Goal: Task Accomplishment & Management: Manage account settings

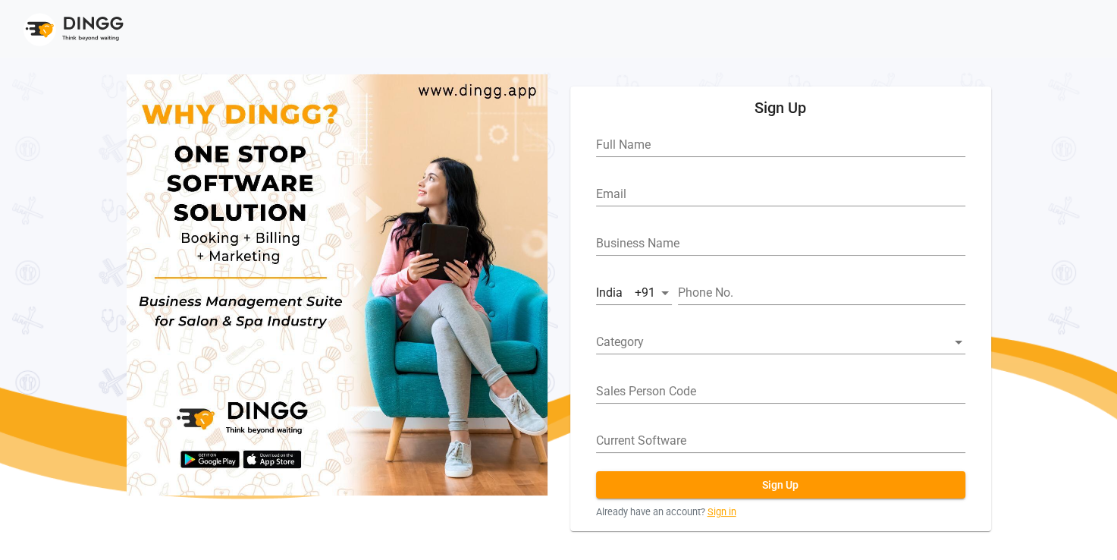
click at [710, 508] on link "Sign in" at bounding box center [722, 511] width 29 height 14
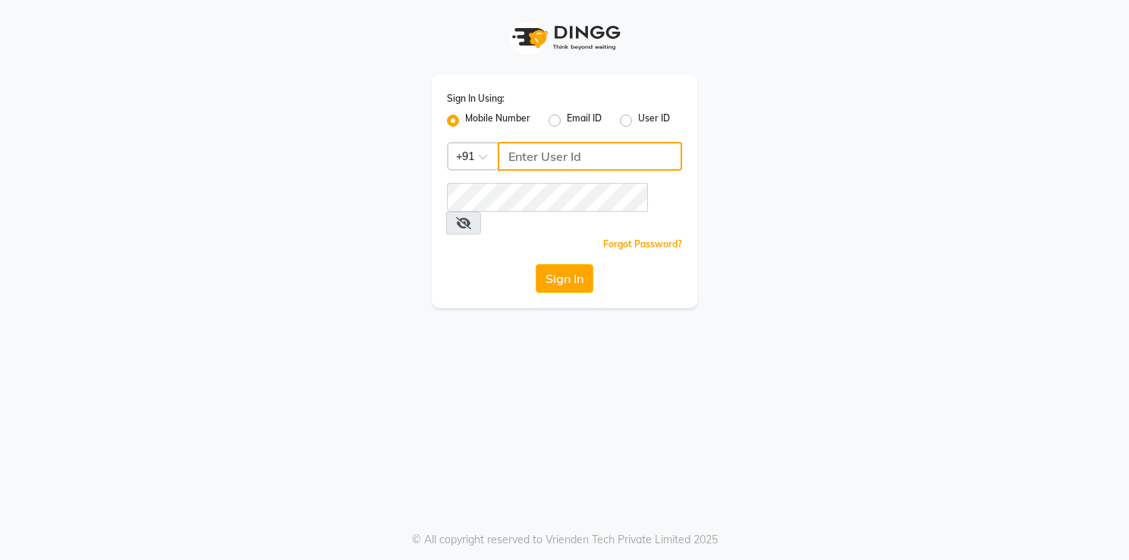
click at [578, 156] on input "Username" at bounding box center [590, 156] width 184 height 29
type input "6364444605"
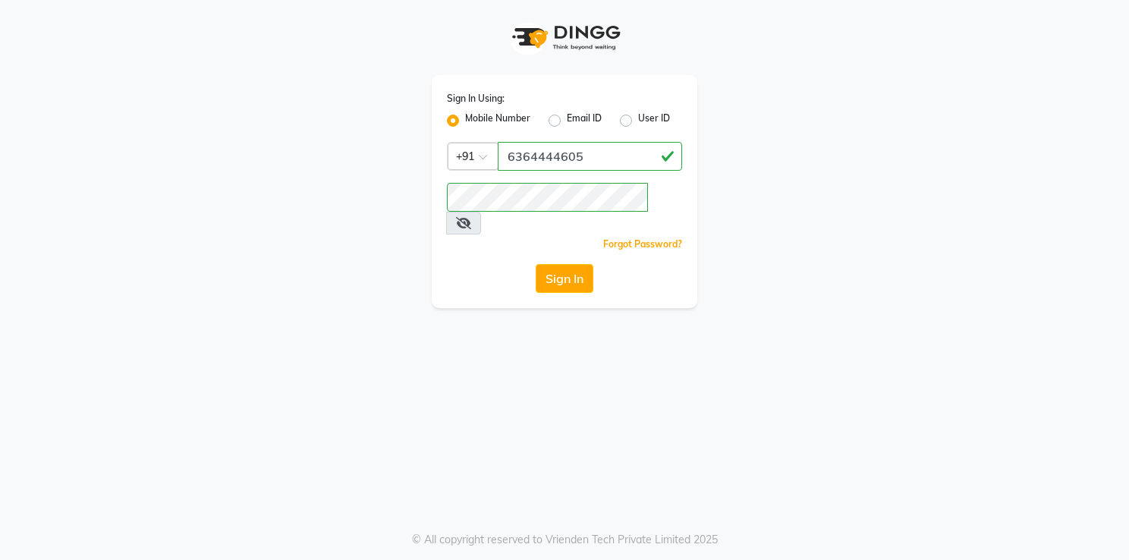
click at [542, 264] on button "Sign In" at bounding box center [565, 278] width 58 height 29
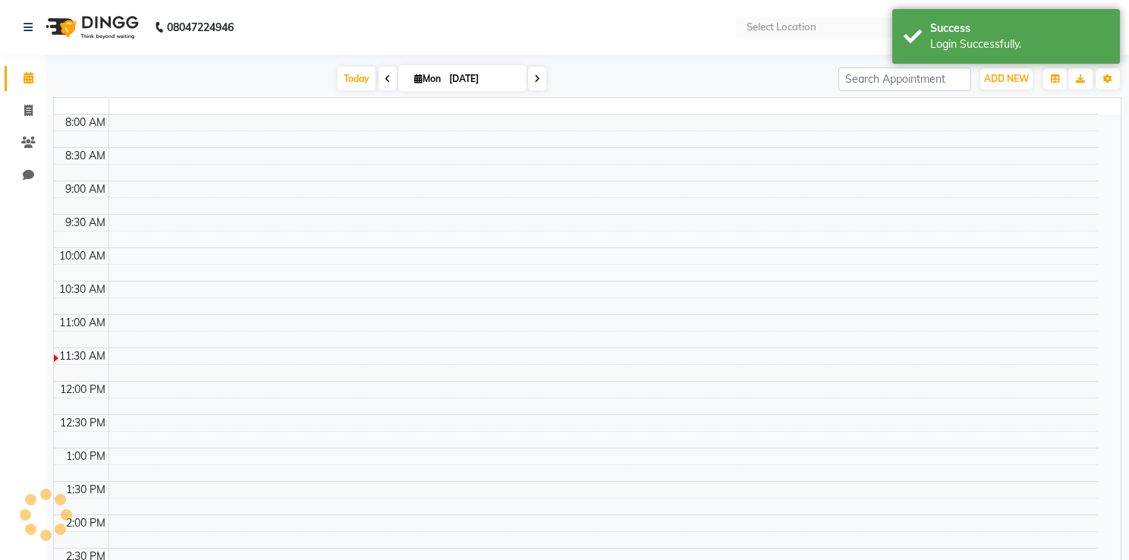
select select "en"
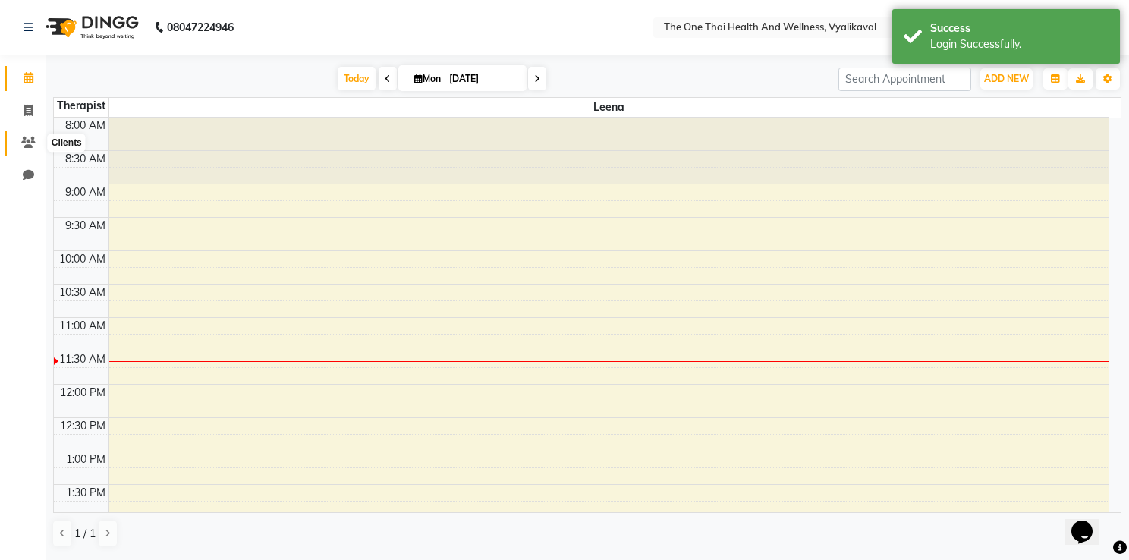
click at [24, 141] on icon at bounding box center [28, 142] width 14 height 11
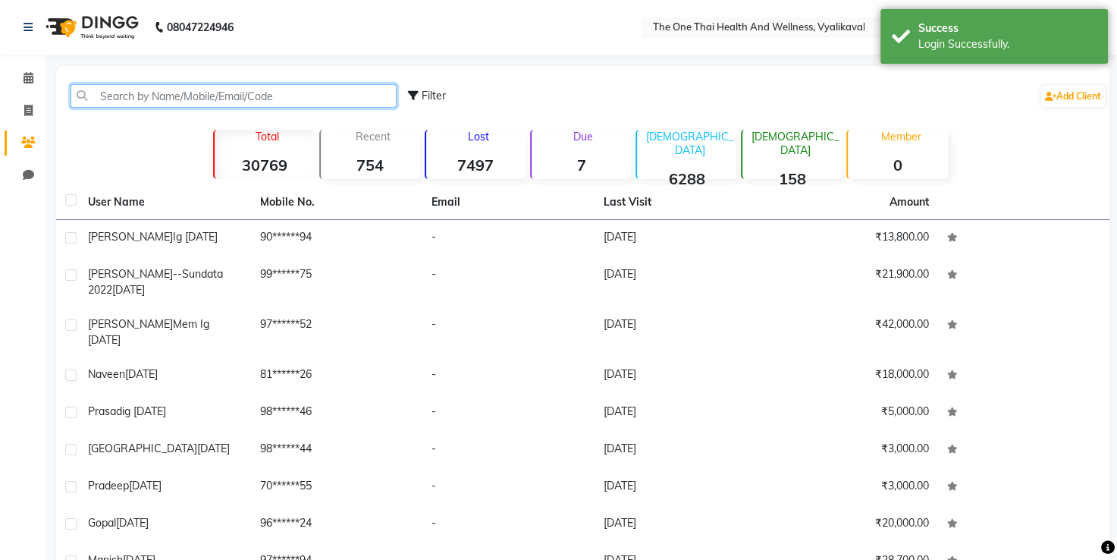
click at [118, 98] on input "text" at bounding box center [234, 96] width 326 height 24
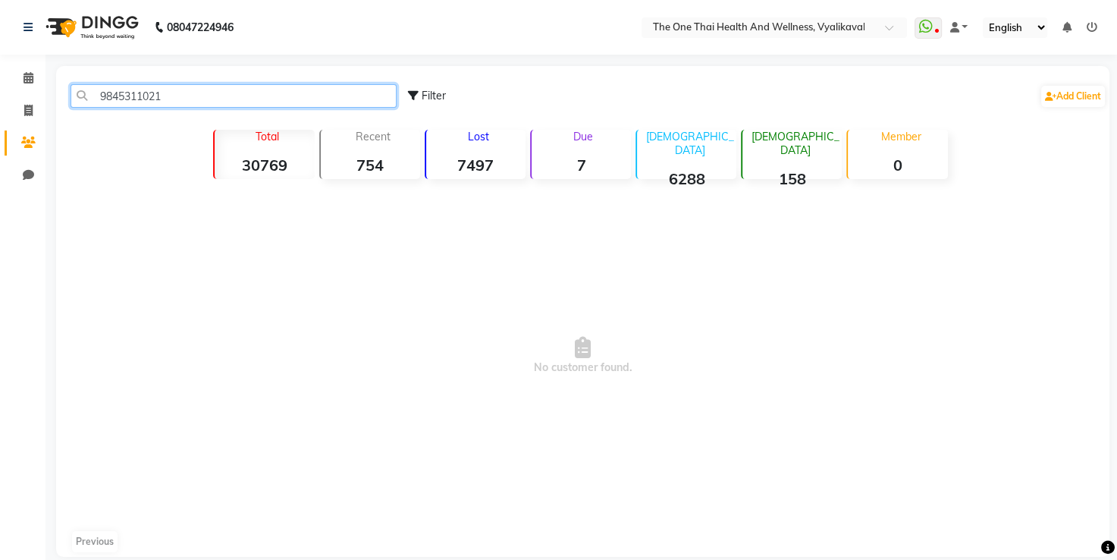
type input "9845311021"
click at [29, 111] on icon at bounding box center [28, 110] width 8 height 11
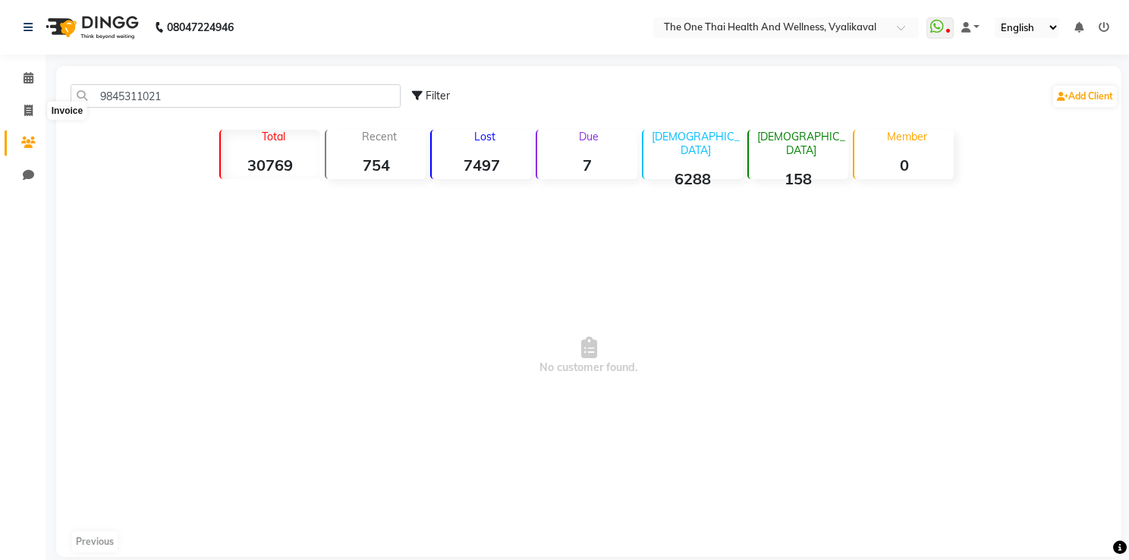
select select "5972"
select select "service"
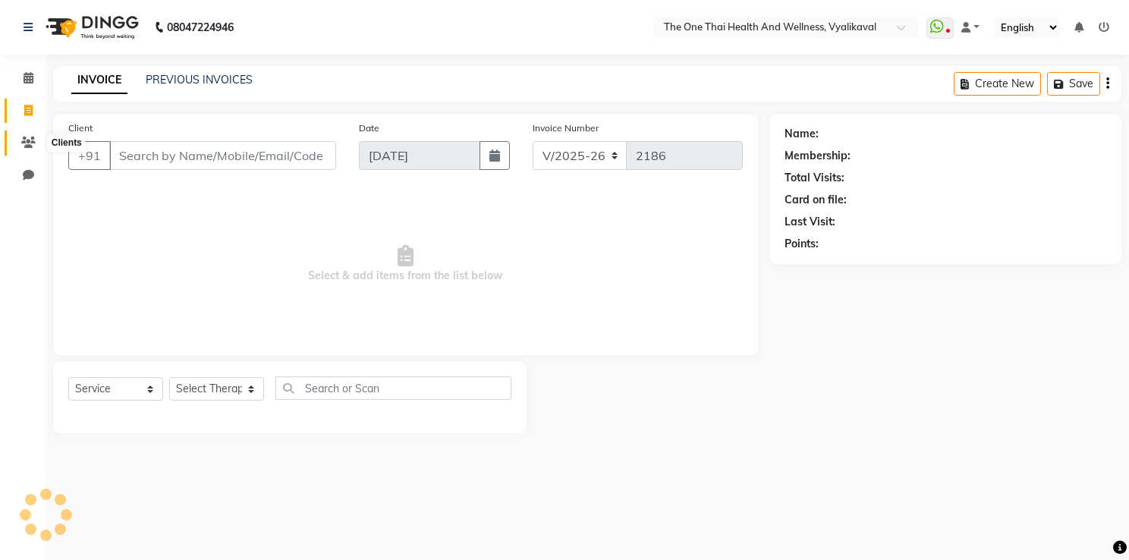
click at [19, 138] on span at bounding box center [28, 142] width 27 height 17
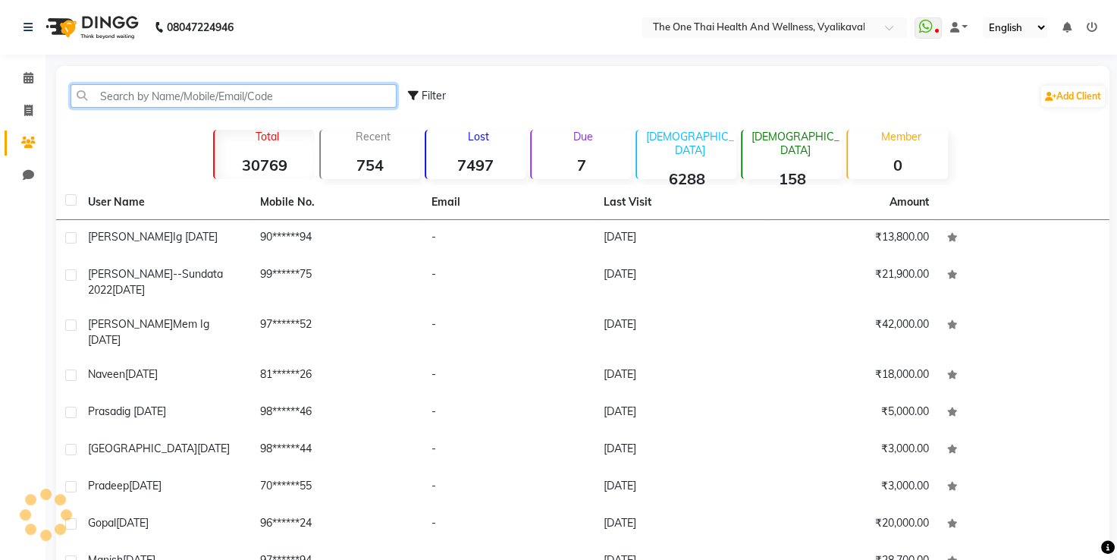
click at [101, 93] on input "text" at bounding box center [234, 96] width 326 height 24
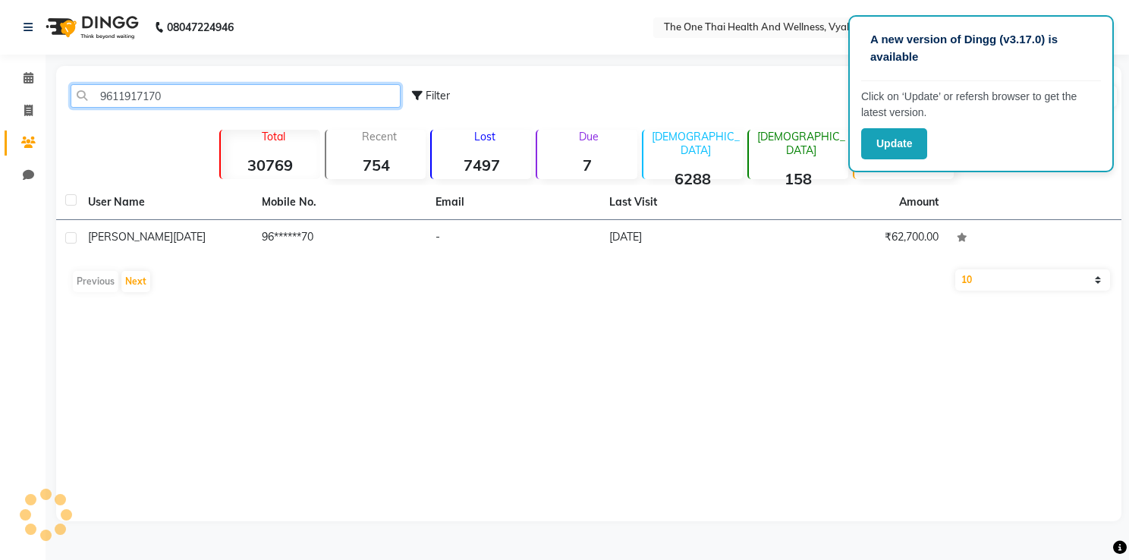
type input "9611917170"
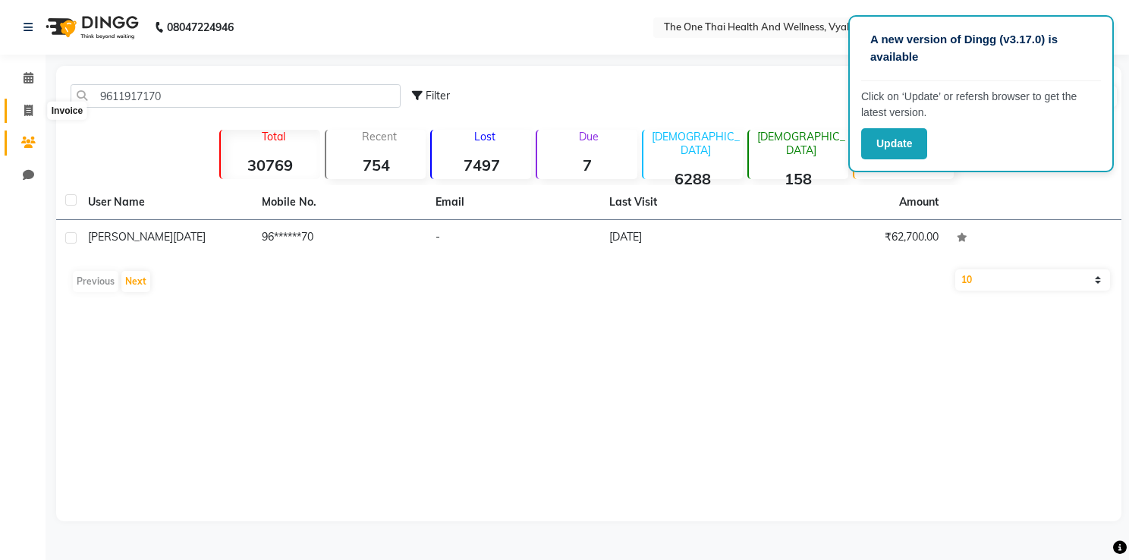
click at [27, 106] on icon at bounding box center [28, 110] width 8 height 11
select select "service"
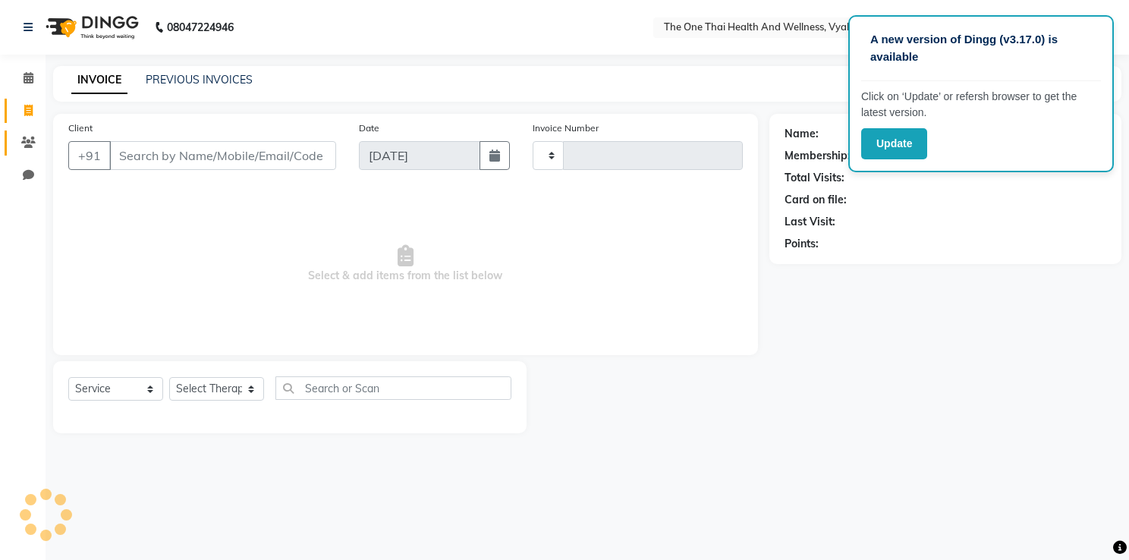
type input "2186"
select select "5972"
click at [24, 144] on icon at bounding box center [28, 142] width 14 height 11
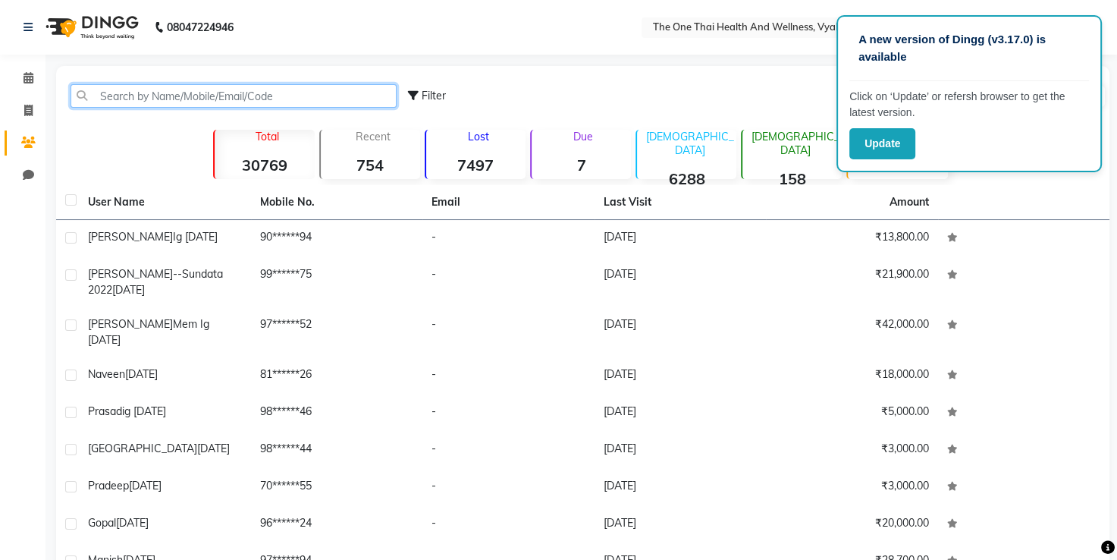
click at [127, 92] on input "text" at bounding box center [234, 96] width 326 height 24
click at [24, 114] on icon at bounding box center [28, 110] width 8 height 11
select select "5972"
select select "service"
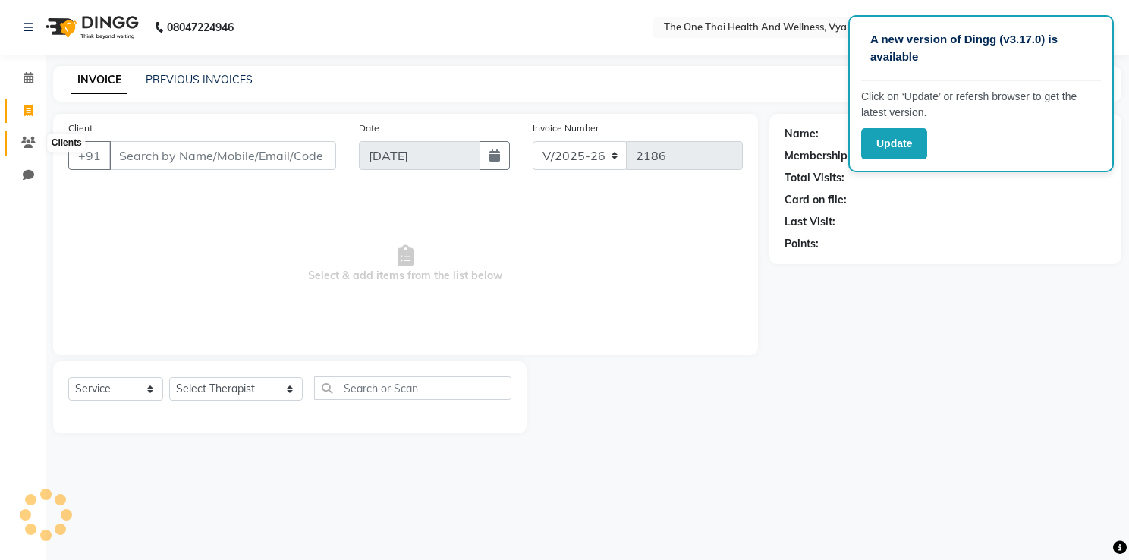
click at [27, 135] on span at bounding box center [28, 142] width 27 height 17
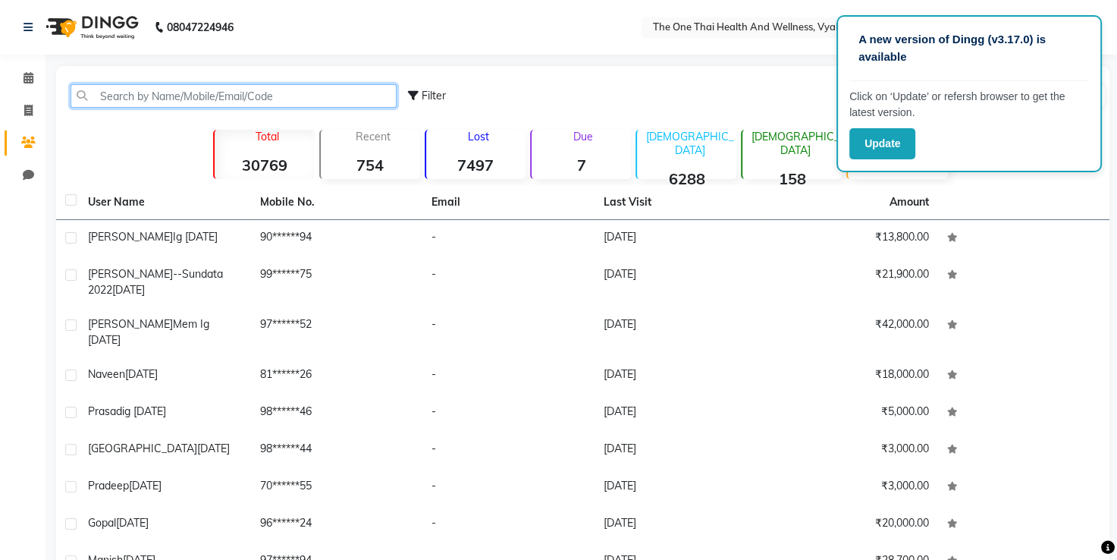
click at [78, 102] on input "text" at bounding box center [234, 96] width 326 height 24
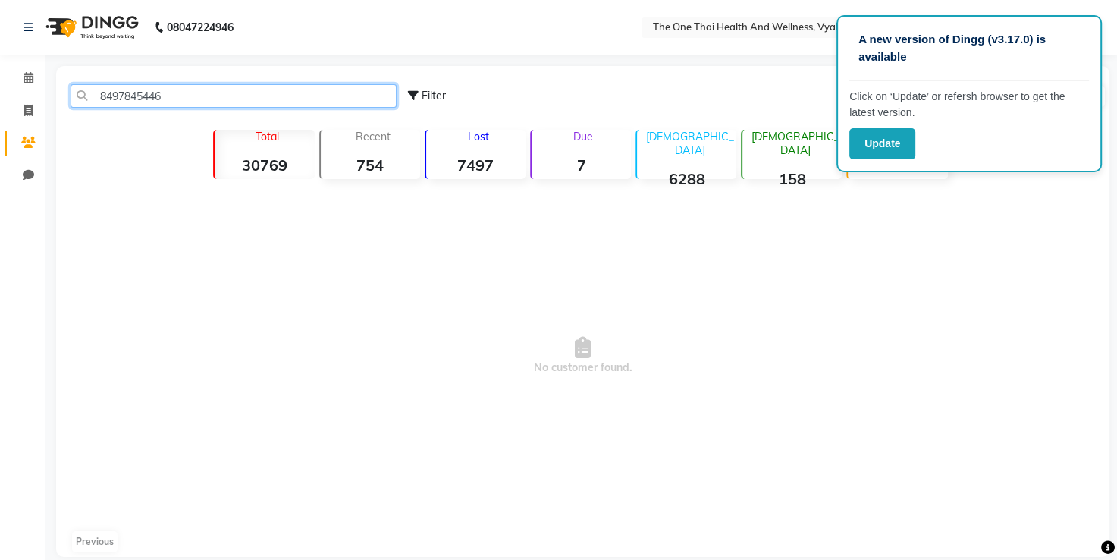
type input "8497845446"
click at [29, 102] on span at bounding box center [28, 110] width 27 height 17
select select "service"
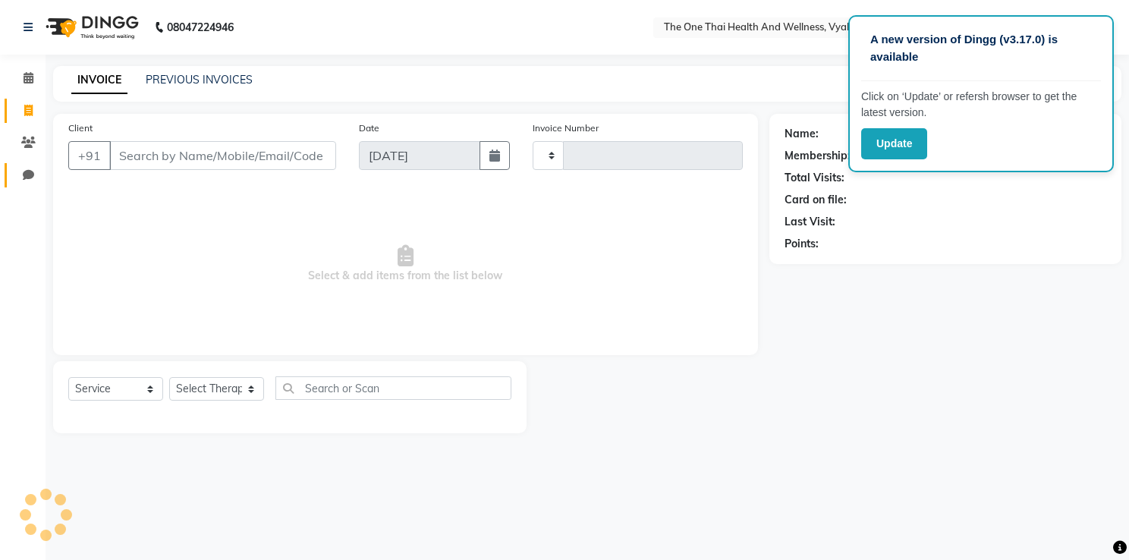
type input "2186"
select select "5972"
click at [27, 152] on link "Clients" at bounding box center [23, 142] width 36 height 25
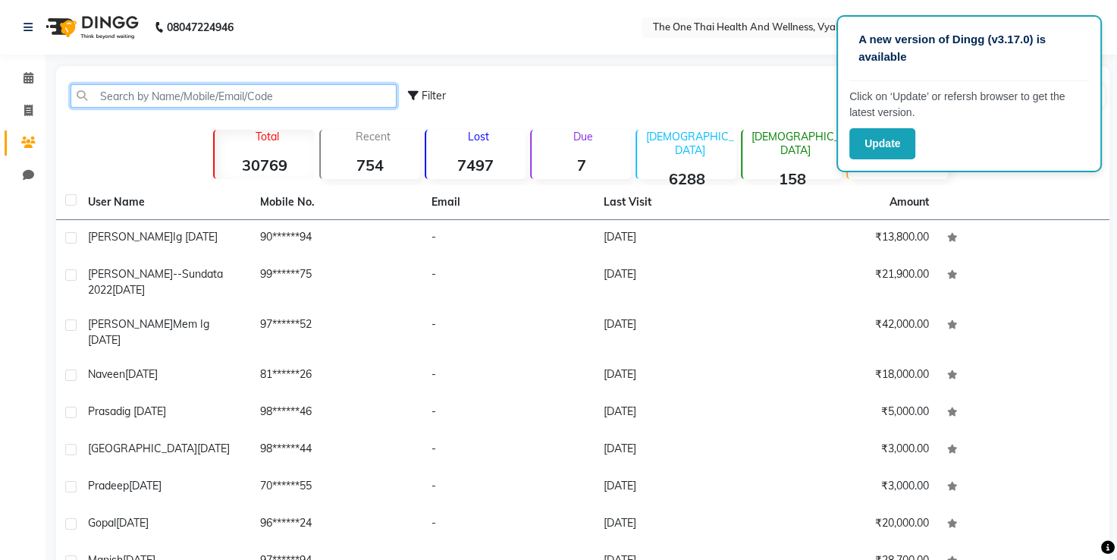
click at [118, 90] on input "text" at bounding box center [234, 96] width 326 height 24
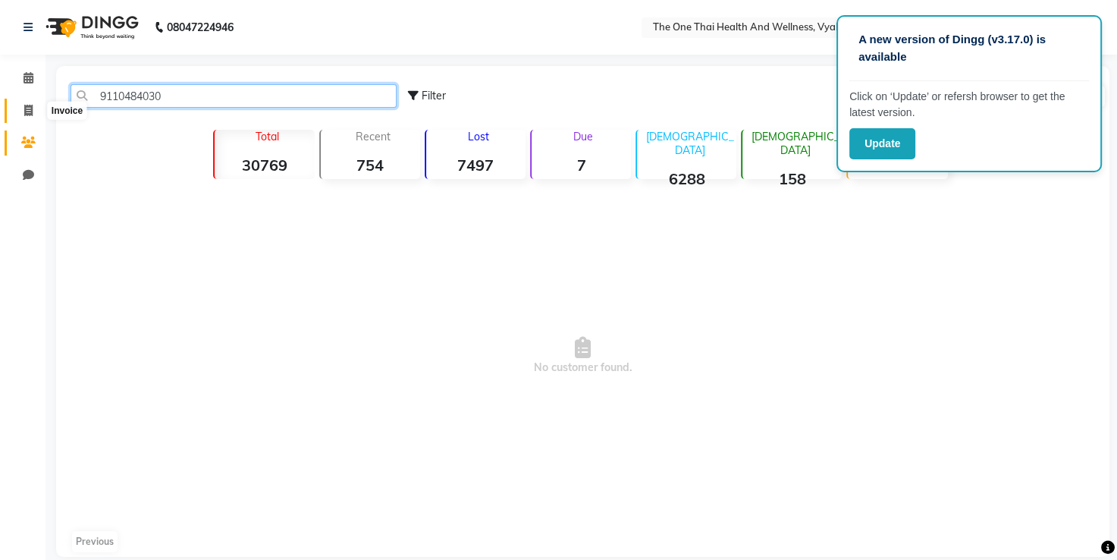
type input "9110484030"
drag, startPoint x: 32, startPoint y: 108, endPoint x: 25, endPoint y: 159, distance: 52.0
click at [32, 108] on icon at bounding box center [28, 110] width 8 height 11
select select "service"
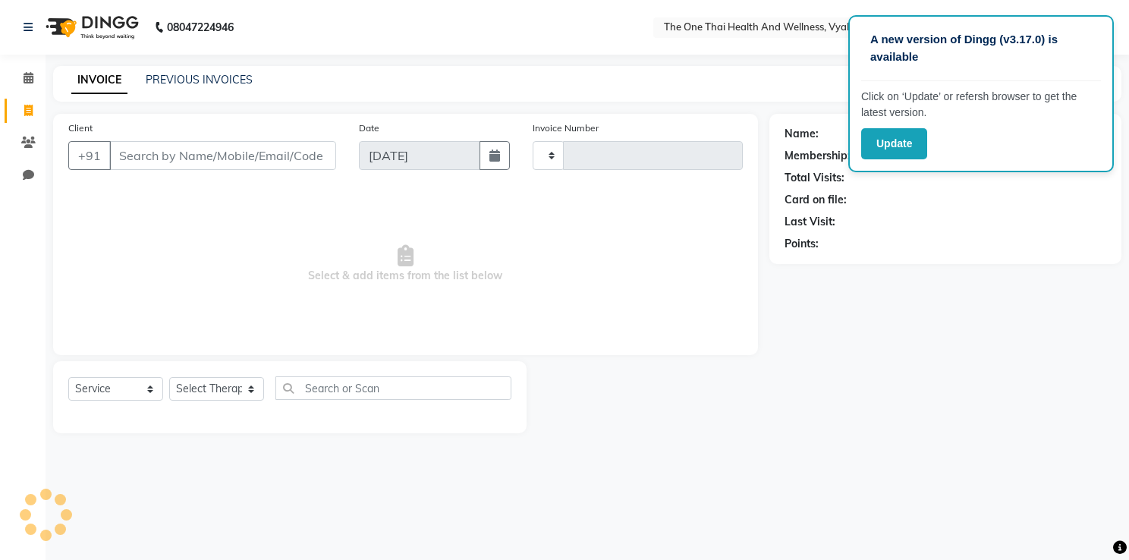
type input "2186"
select select "5972"
click at [26, 138] on icon at bounding box center [28, 142] width 14 height 11
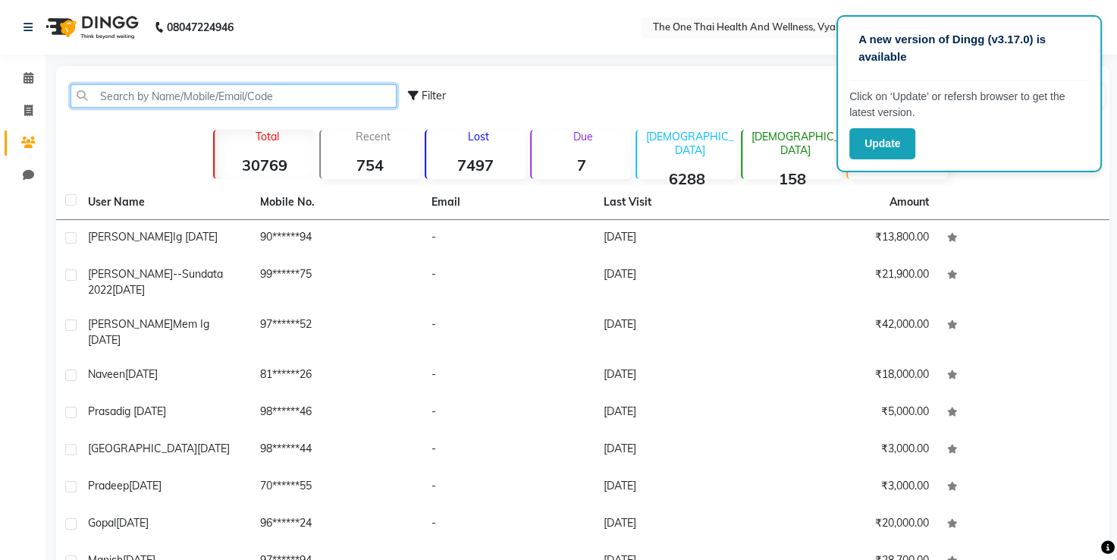
click at [103, 93] on input "text" at bounding box center [234, 96] width 326 height 24
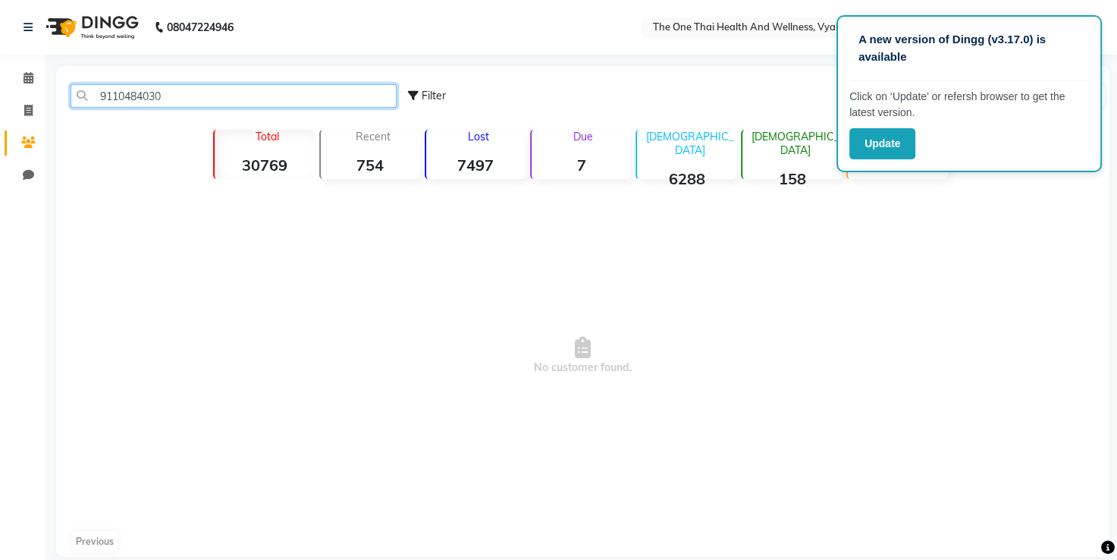
type input "9110484030"
click at [27, 116] on icon at bounding box center [28, 110] width 8 height 11
select select "service"
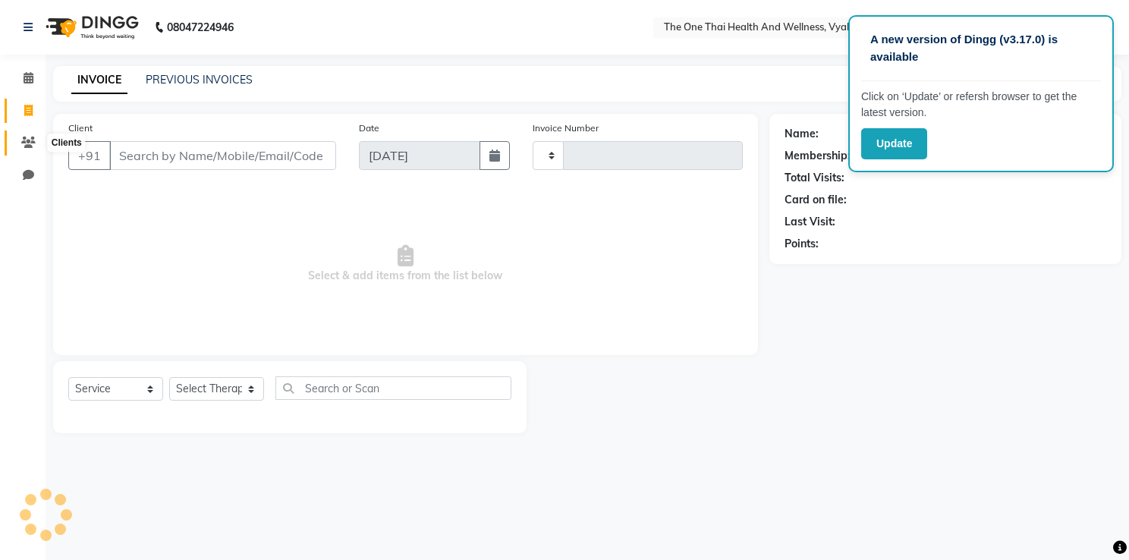
type input "2186"
select select "5972"
click at [18, 143] on span at bounding box center [28, 142] width 27 height 17
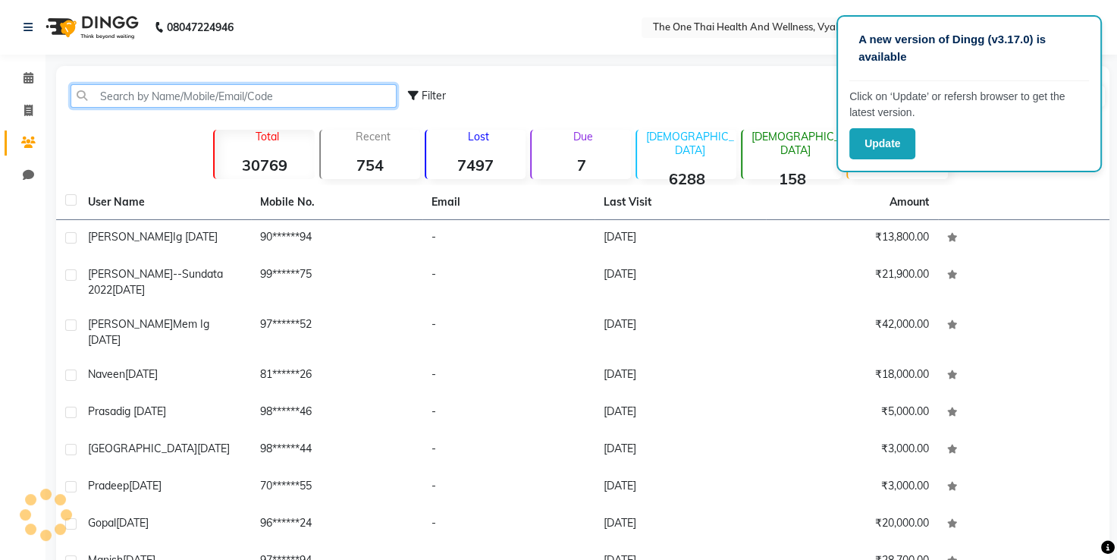
click at [104, 99] on input "text" at bounding box center [234, 96] width 326 height 24
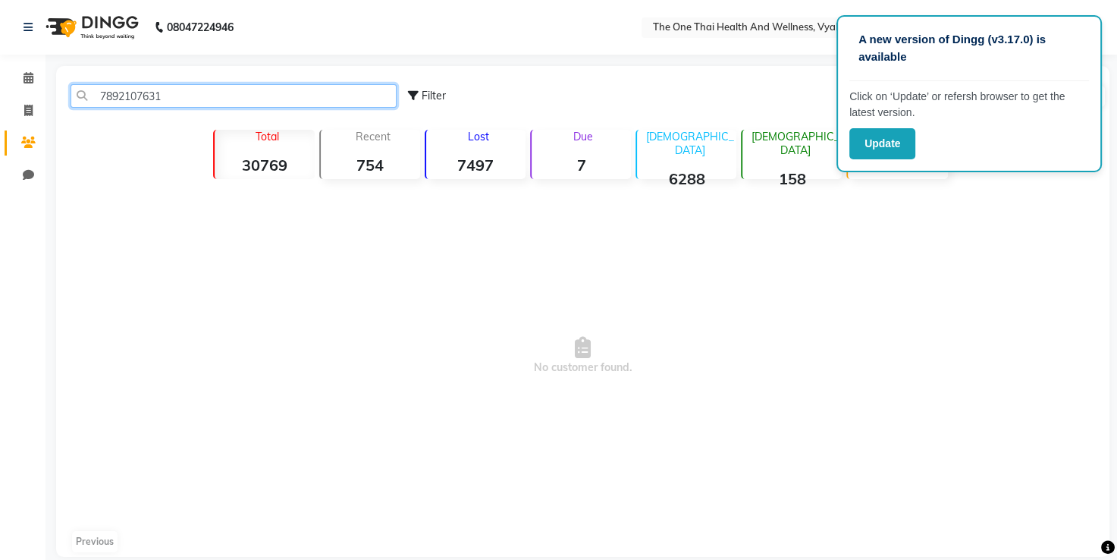
type input "7892107631"
click at [23, 108] on span at bounding box center [28, 110] width 27 height 17
select select "service"
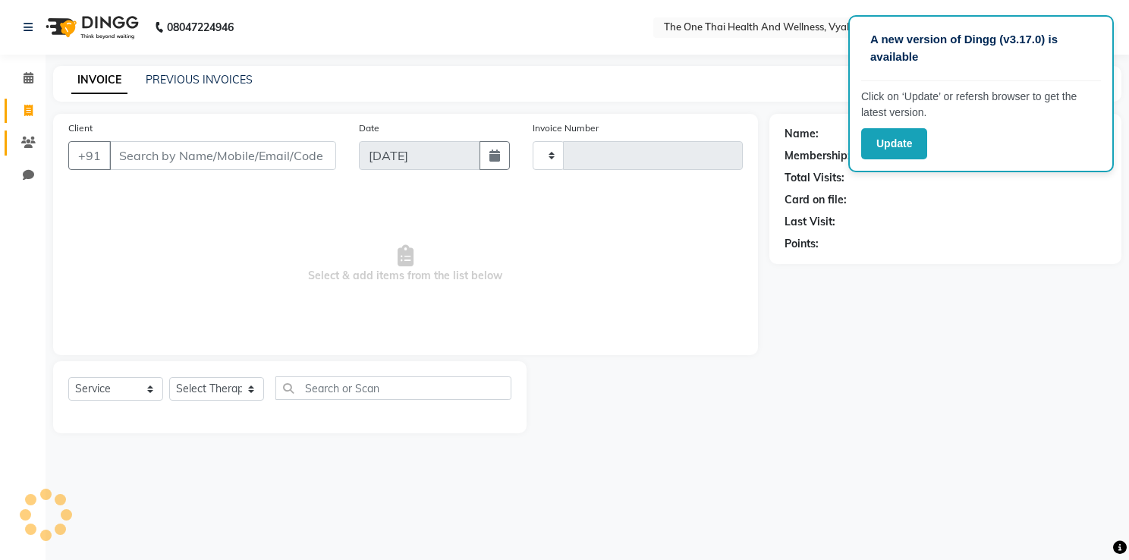
type input "2186"
select select "5972"
click at [21, 137] on icon at bounding box center [28, 142] width 14 height 11
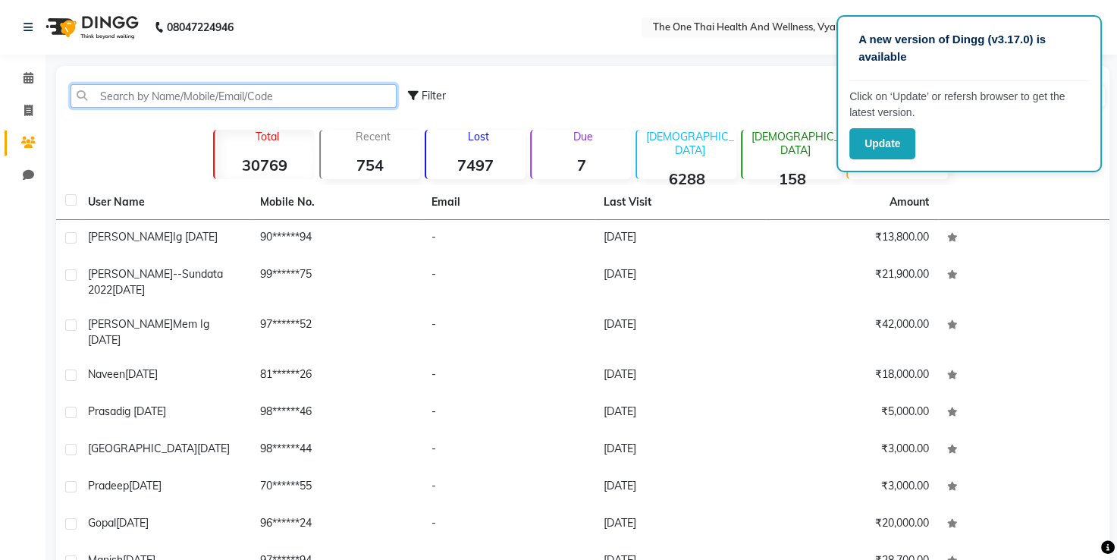
click at [162, 93] on input "text" at bounding box center [234, 96] width 326 height 24
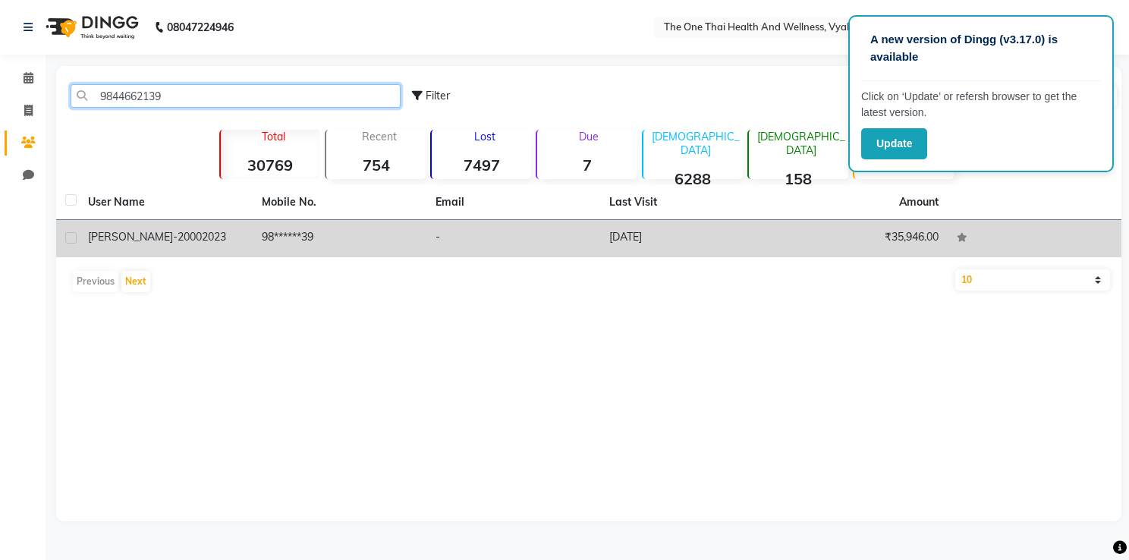
type input "9844662139"
click at [68, 237] on label at bounding box center [70, 237] width 11 height 11
click at [68, 237] on input "checkbox" at bounding box center [70, 239] width 10 height 10
checkbox input "true"
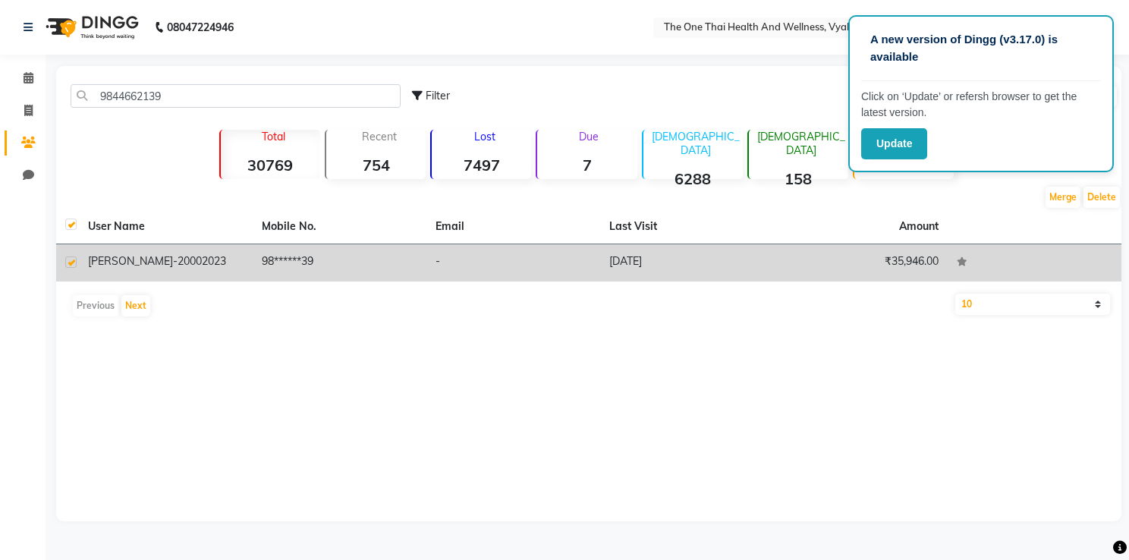
click at [133, 253] on div "[PERSON_NAME]-2000 2023" at bounding box center [165, 261] width 155 height 16
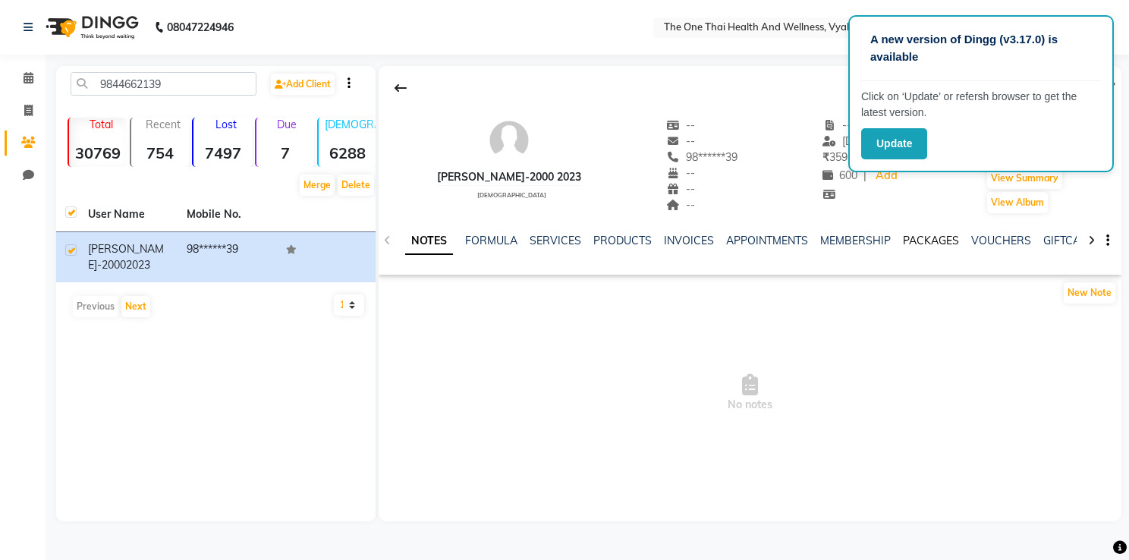
click at [916, 241] on link "PACKAGES" at bounding box center [931, 241] width 56 height 14
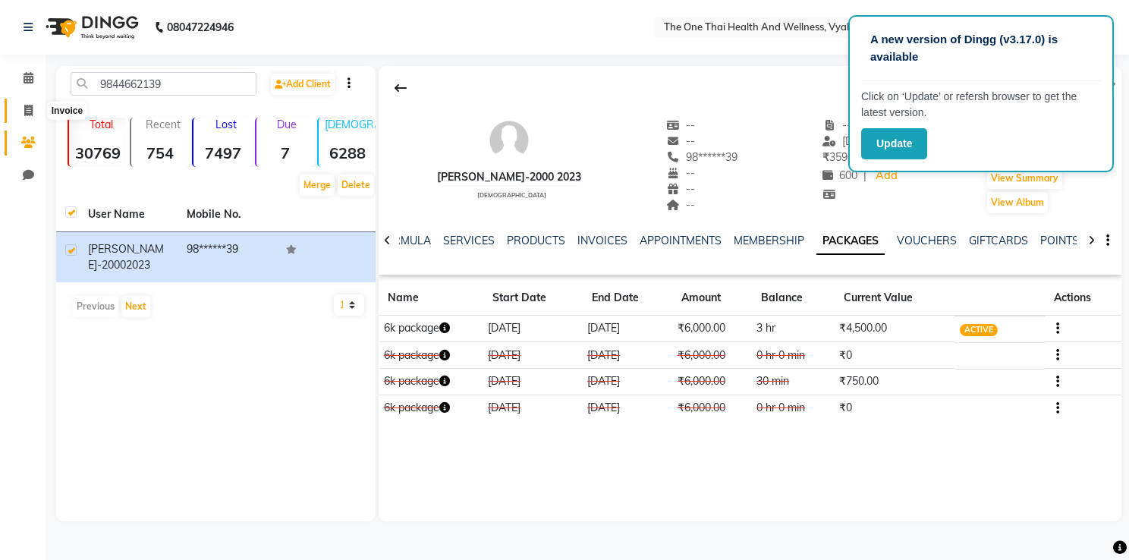
click at [30, 107] on icon at bounding box center [28, 110] width 8 height 11
select select "service"
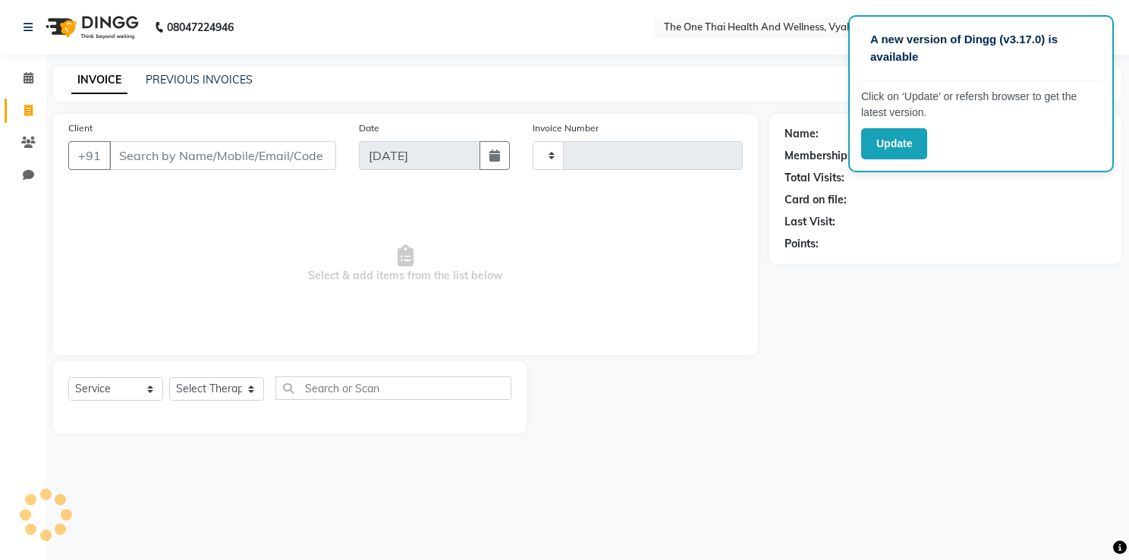
type input "2186"
select select "5972"
click at [26, 137] on icon at bounding box center [28, 142] width 14 height 11
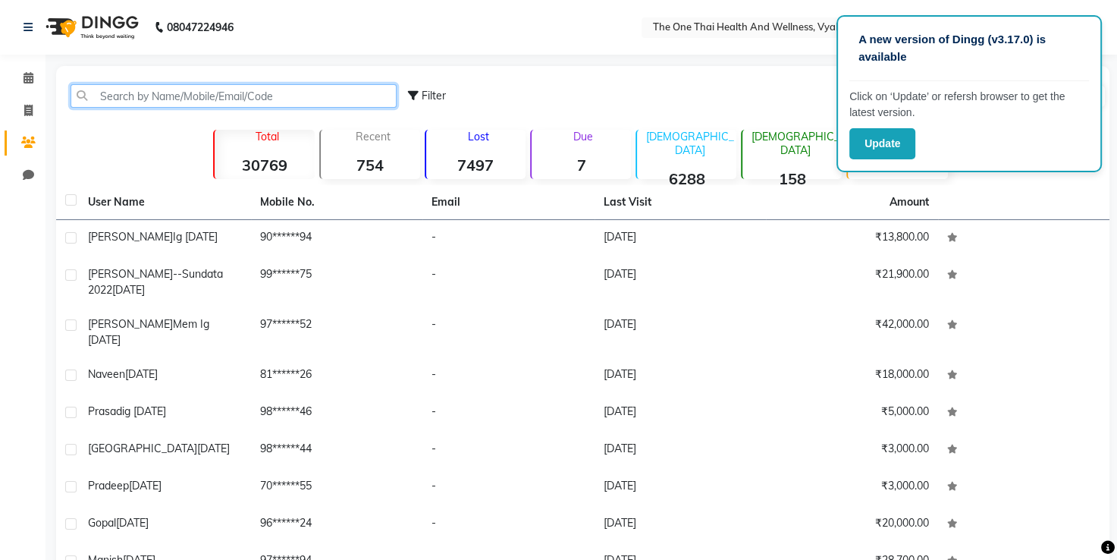
click at [112, 103] on input "text" at bounding box center [234, 96] width 326 height 24
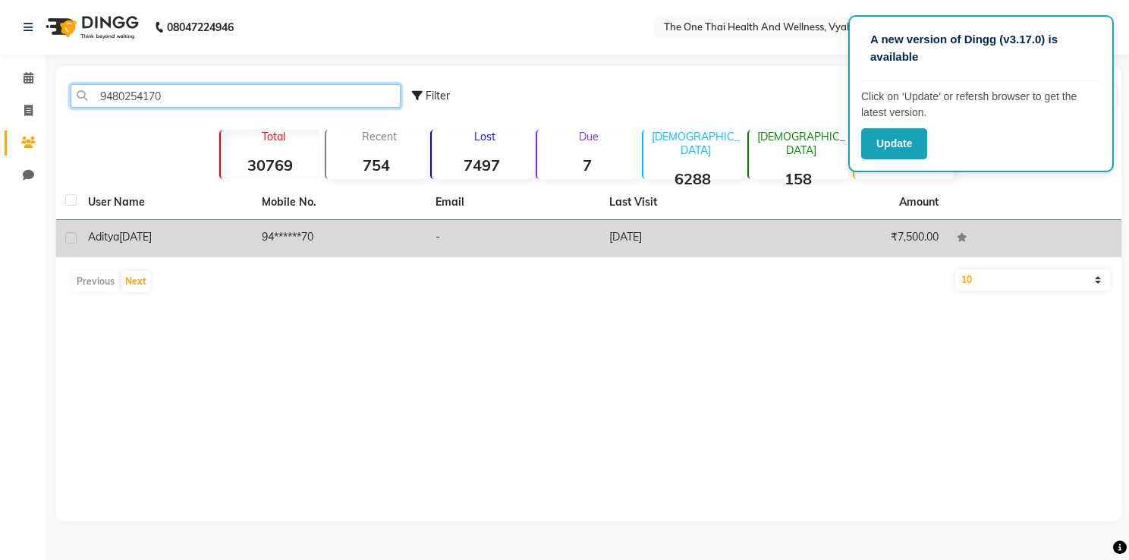
type input "9480254170"
click at [68, 240] on label at bounding box center [70, 237] width 11 height 11
click at [68, 240] on input "checkbox" at bounding box center [70, 239] width 10 height 10
checkbox input "true"
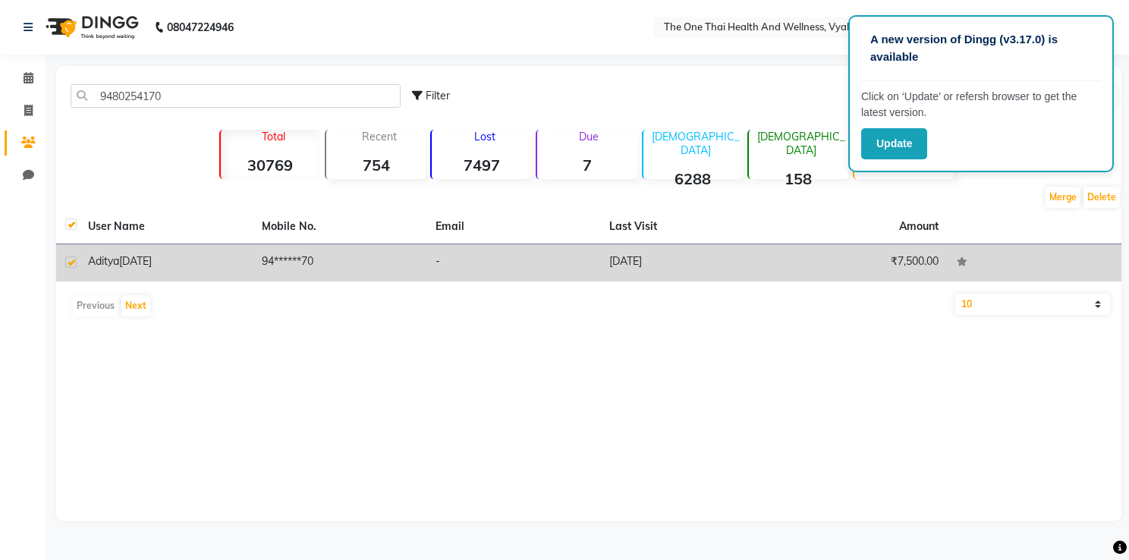
click at [134, 256] on span "[DATE]" at bounding box center [135, 261] width 33 height 14
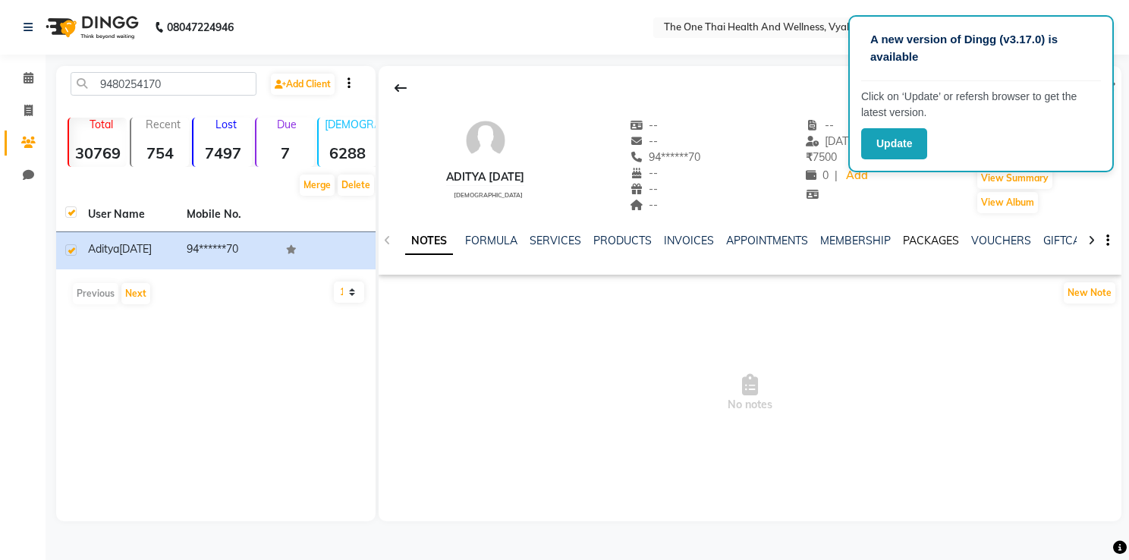
click at [922, 234] on link "PACKAGES" at bounding box center [931, 241] width 56 height 14
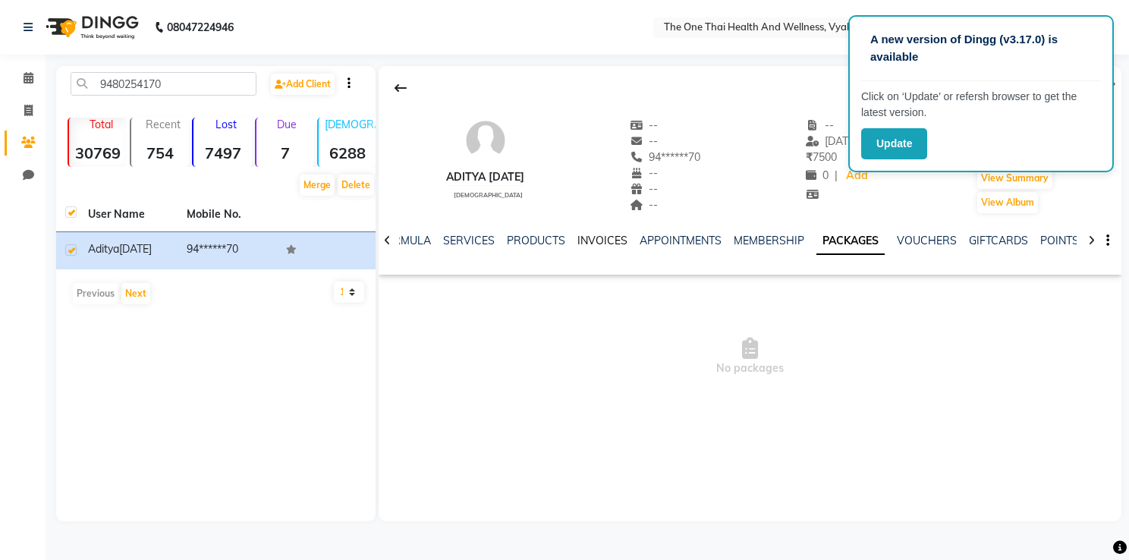
click at [598, 243] on link "INVOICES" at bounding box center [602, 241] width 50 height 14
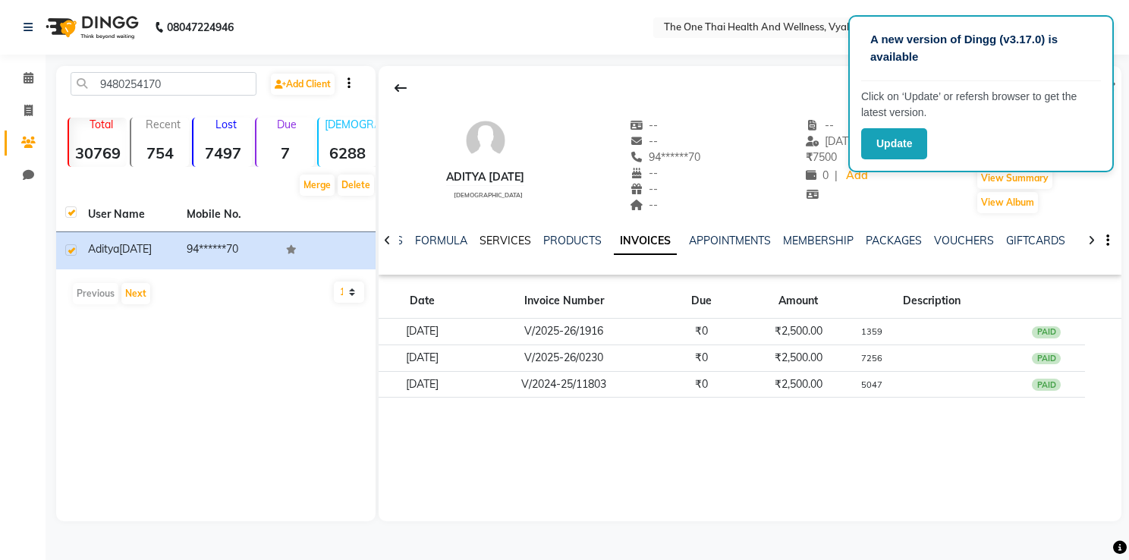
click at [513, 235] on link "SERVICES" at bounding box center [505, 241] width 52 height 14
